Goal: Navigation & Orientation: Find specific page/section

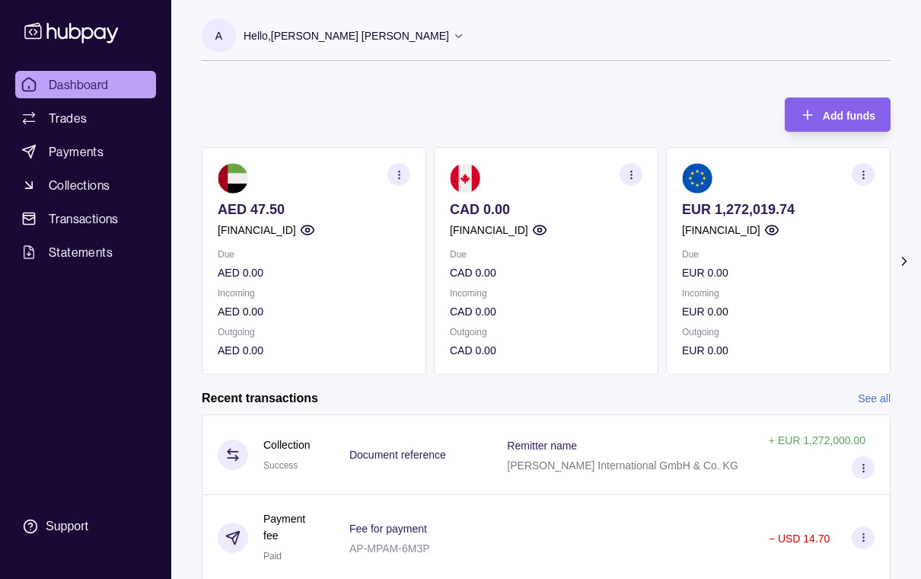
click at [758, 305] on p "EUR 0.00" at bounding box center [778, 311] width 193 height 17
click at [800, 273] on p "EUR 0.00" at bounding box center [778, 272] width 193 height 17
click at [864, 170] on icon "button" at bounding box center [863, 174] width 11 height 11
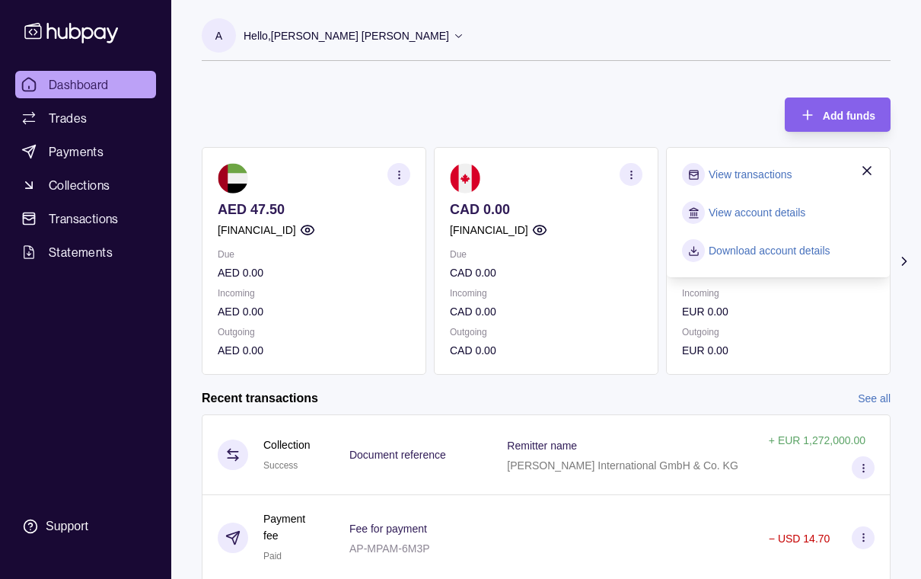
click at [633, 573] on div at bounding box center [622, 537] width 261 height 85
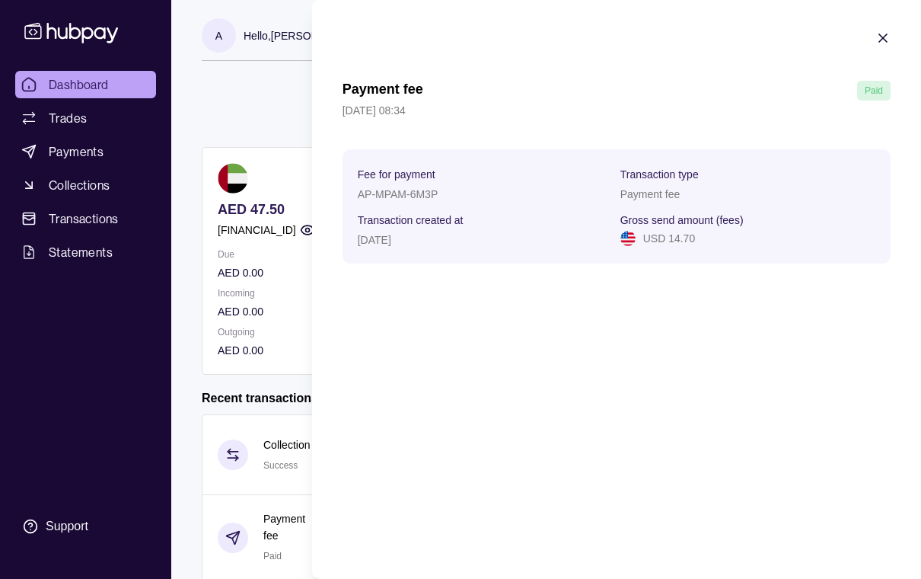
click at [885, 59] on section "Payment fee Paid [DATE] 08:34 Fee for payment AP-MPAM-6M3P Transaction type Pay…" at bounding box center [616, 147] width 609 height 294
click at [886, 59] on section "Payment fee Paid [DATE] 08:34 Fee for payment AP-MPAM-6M3P Transaction type Pay…" at bounding box center [616, 147] width 609 height 294
click at [882, 61] on section "Payment fee Paid [DATE] 08:34 Fee for payment AP-MPAM-6M3P Transaction type Pay…" at bounding box center [616, 147] width 609 height 294
click at [241, 115] on html "Dashboard Trades Payments Collections Transactions Statements Support A Hello, …" at bounding box center [460, 441] width 921 height 882
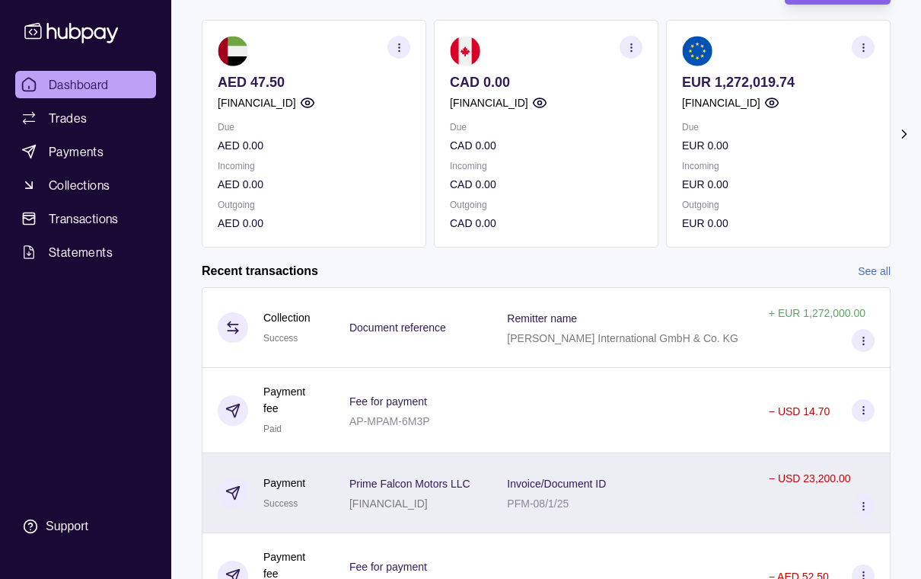
scroll to position [126, 0]
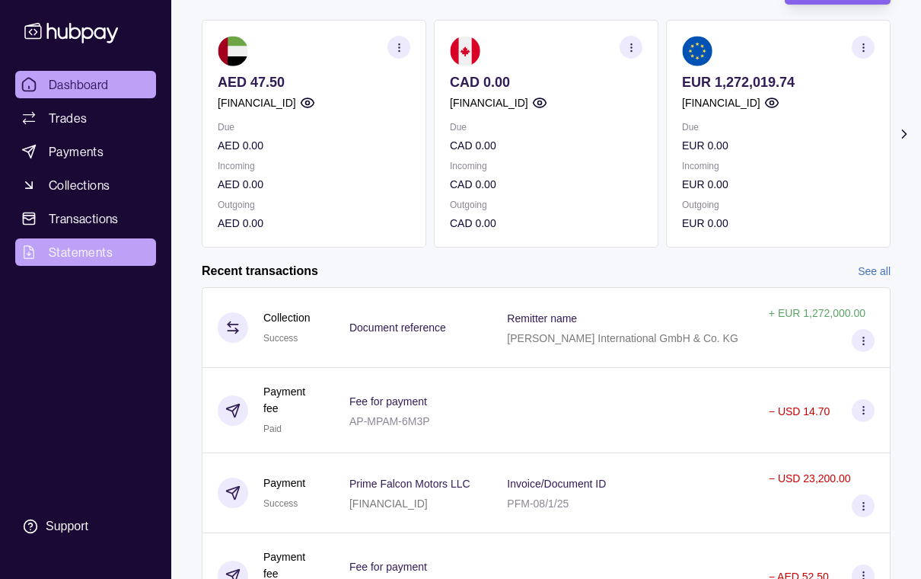
click at [91, 257] on span "Statements" at bounding box center [81, 252] width 64 height 18
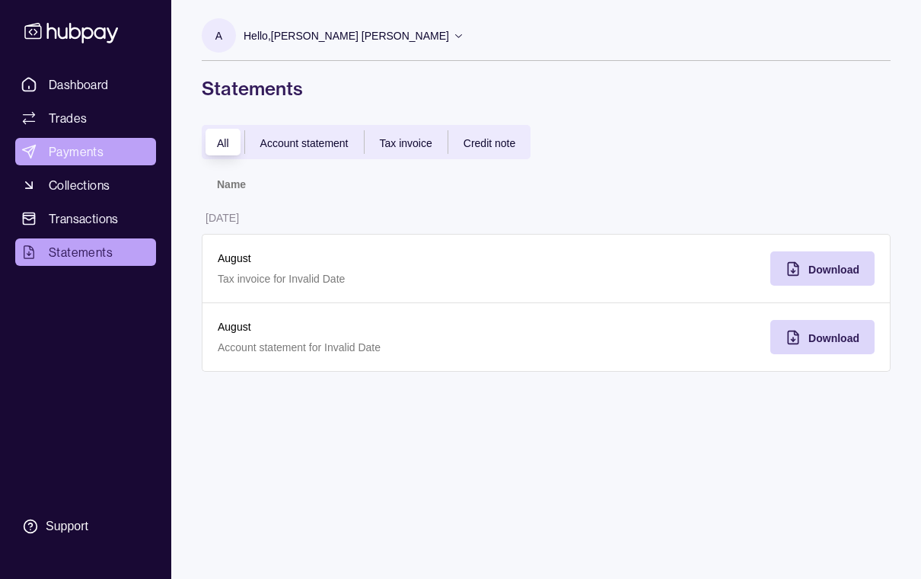
click at [76, 151] on span "Payments" at bounding box center [76, 151] width 55 height 18
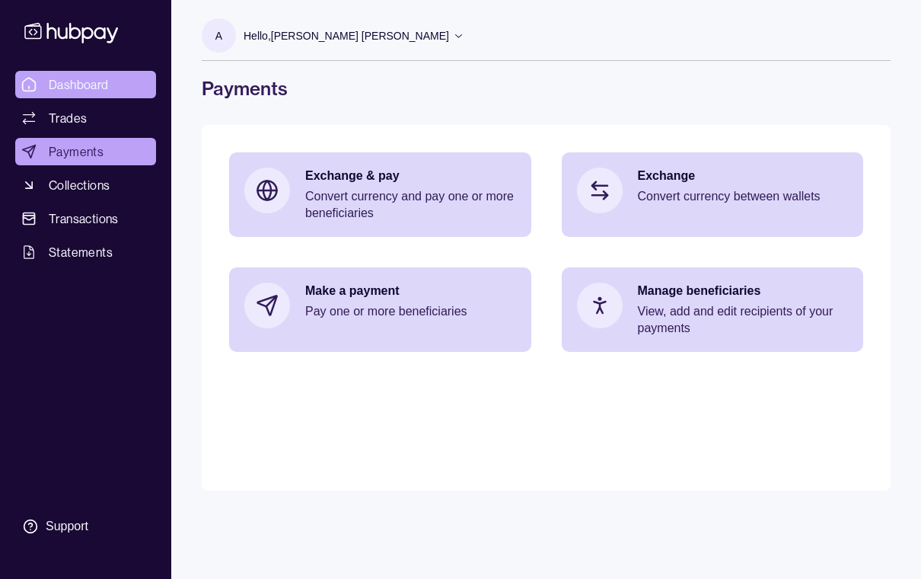
click at [79, 86] on span "Dashboard" at bounding box center [79, 84] width 60 height 18
